Goal: Obtain resource: Download file/media

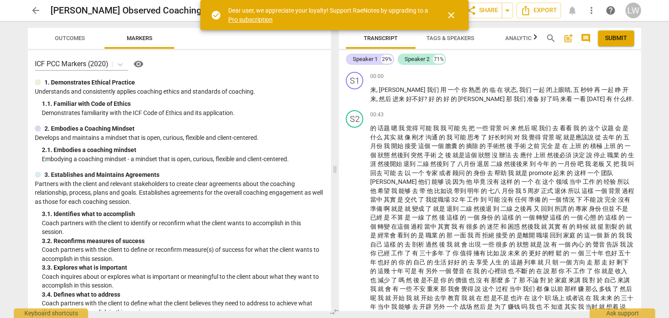
click at [69, 38] on span "Outcomes" at bounding box center [70, 38] width 30 height 7
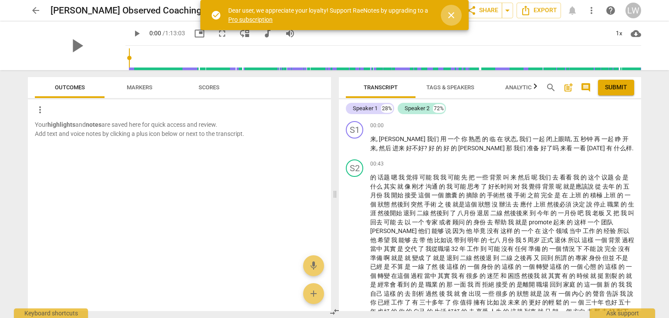
click at [453, 15] on span "close" at bounding box center [451, 15] width 10 height 10
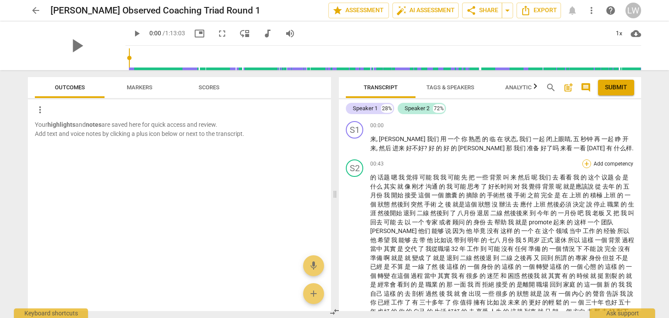
click at [586, 164] on div "+" at bounding box center [587, 163] width 9 height 9
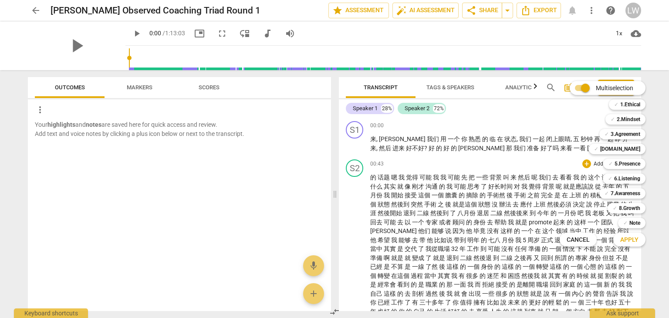
click at [540, 164] on div at bounding box center [334, 159] width 669 height 318
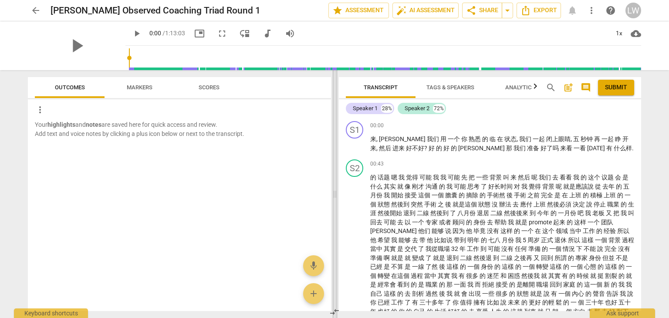
click at [332, 197] on span at bounding box center [334, 194] width 5 height 248
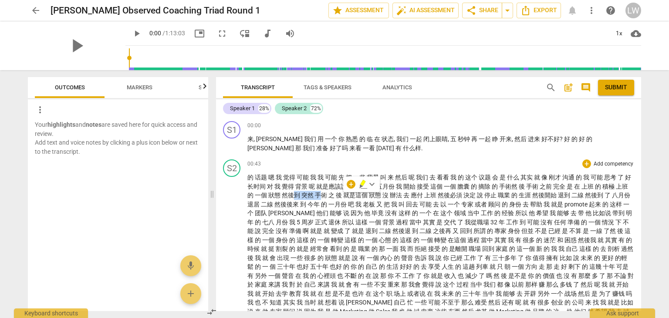
click at [215, 194] on span at bounding box center [212, 194] width 5 height 248
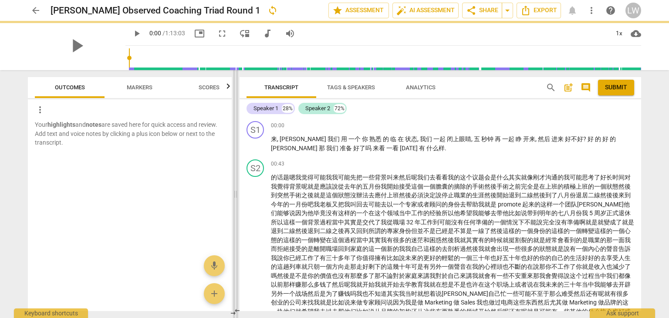
drag, startPoint x: 246, startPoint y: 193, endPoint x: 234, endPoint y: 194, distance: 12.3
click at [246, 193] on div "Outcomes Markers Scores more_vert Your highlights and notes are saved here for …" at bounding box center [335, 194] width 628 height 248
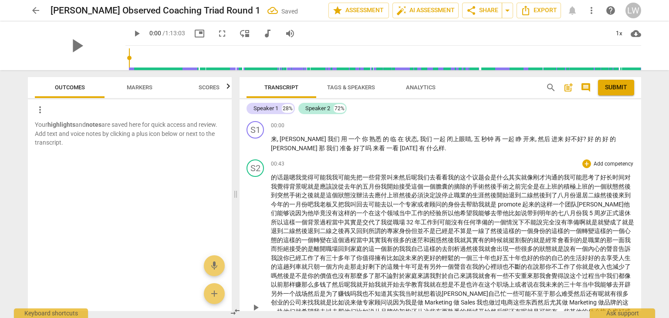
drag, startPoint x: 234, startPoint y: 194, endPoint x: 279, endPoint y: 197, distance: 45.0
click at [234, 194] on span at bounding box center [235, 194] width 5 height 248
click at [238, 198] on span at bounding box center [235, 194] width 5 height 248
click at [279, 197] on div "Outcomes Markers Scores more_vert Your highlights and notes are saved here for …" at bounding box center [335, 194] width 628 height 248
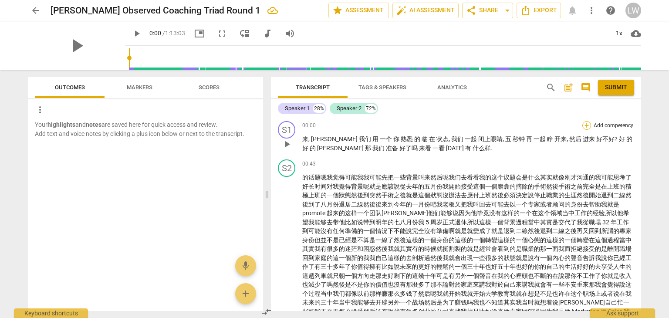
click at [586, 125] on div "+" at bounding box center [587, 125] width 9 height 9
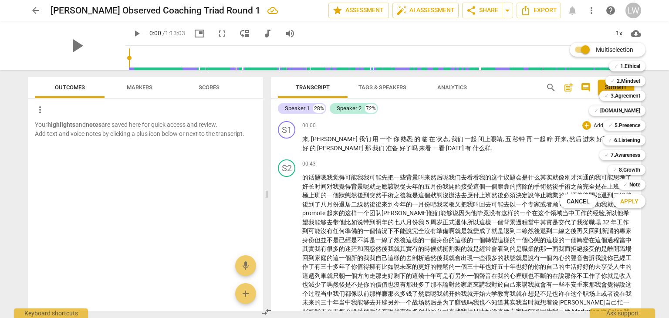
click at [519, 152] on div at bounding box center [334, 159] width 669 height 318
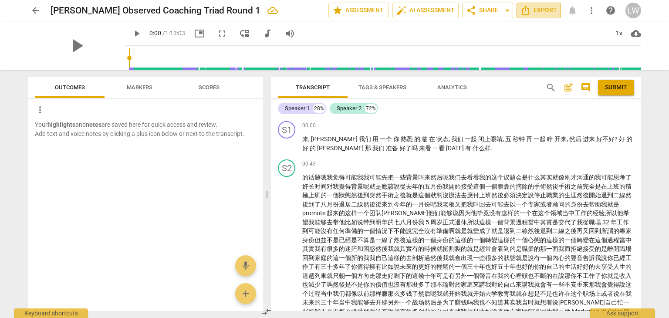
click at [544, 10] on span "Export" at bounding box center [539, 10] width 37 height 10
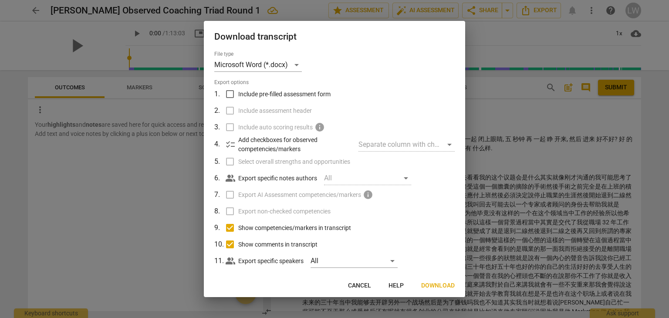
click at [429, 284] on span "Download" at bounding box center [438, 286] width 34 height 9
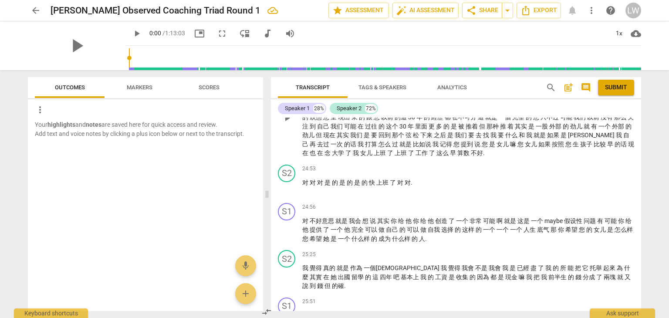
scroll to position [1874, 0]
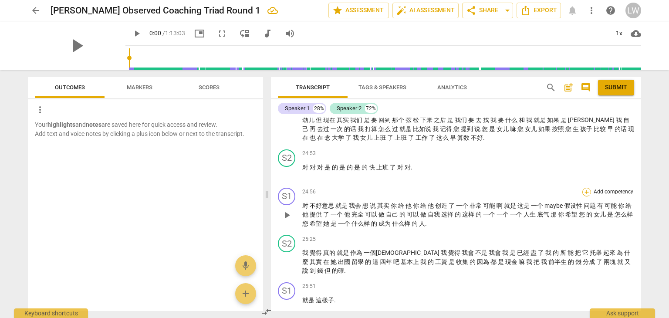
click at [584, 188] on div "+" at bounding box center [587, 192] width 9 height 9
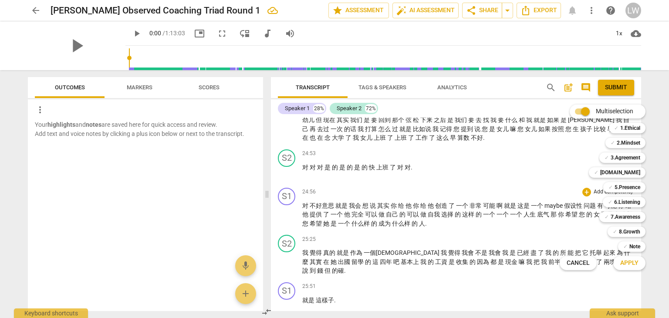
click at [485, 160] on div at bounding box center [334, 159] width 669 height 318
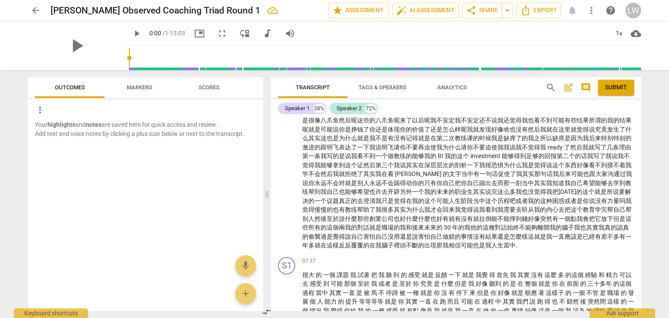
scroll to position [0, 0]
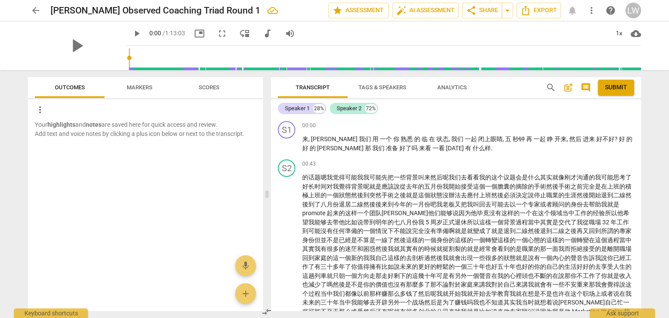
click at [569, 88] on span "post_add" at bounding box center [568, 87] width 10 height 10
